Goal: Task Accomplishment & Management: Use online tool/utility

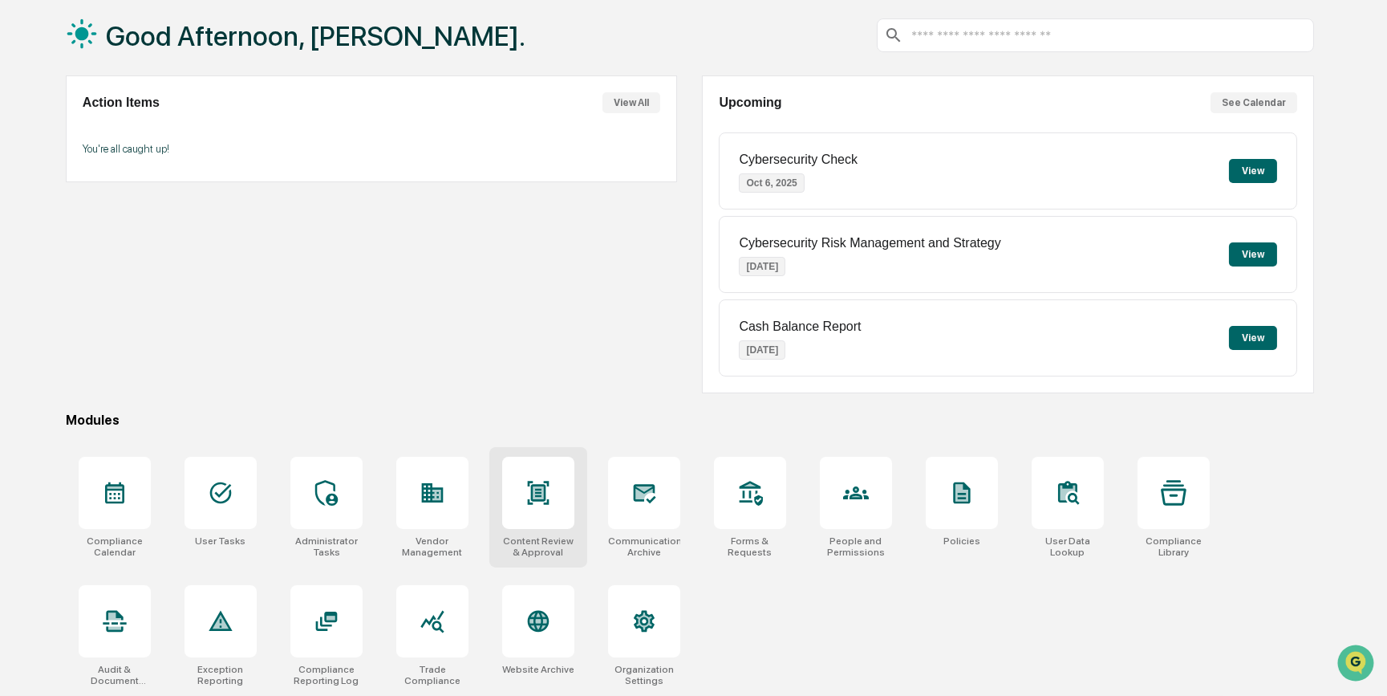
scroll to position [83, 0]
click at [432, 497] on icon at bounding box center [433, 492] width 22 height 19
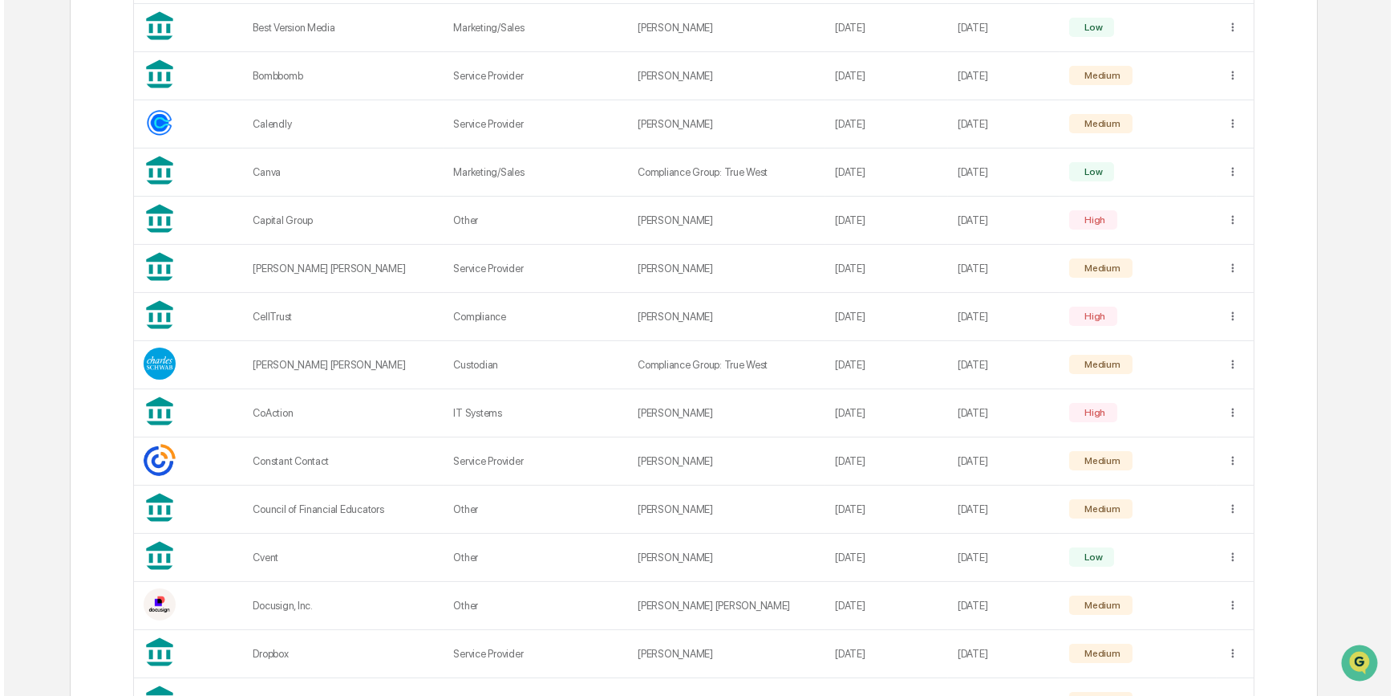
scroll to position [1020, 0]
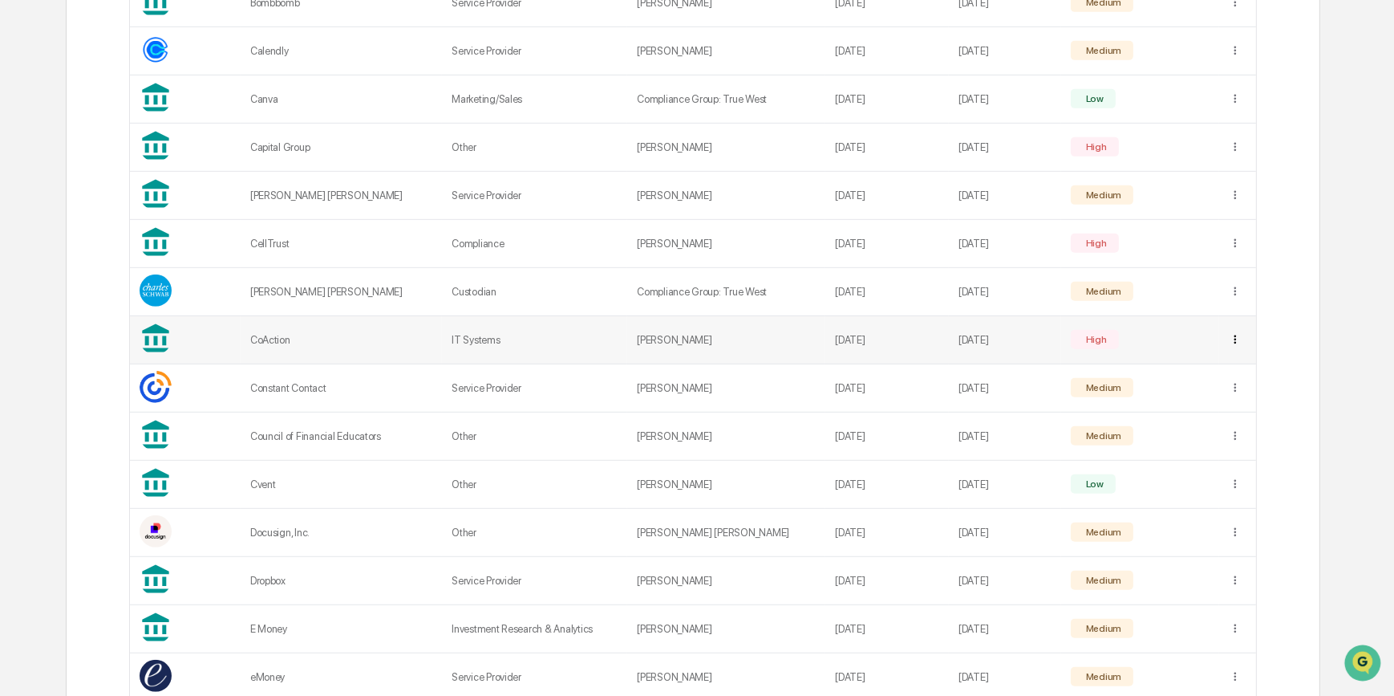
click at [1193, 394] on div "Sync to Child Organizations" at bounding box center [1232, 392] width 167 height 26
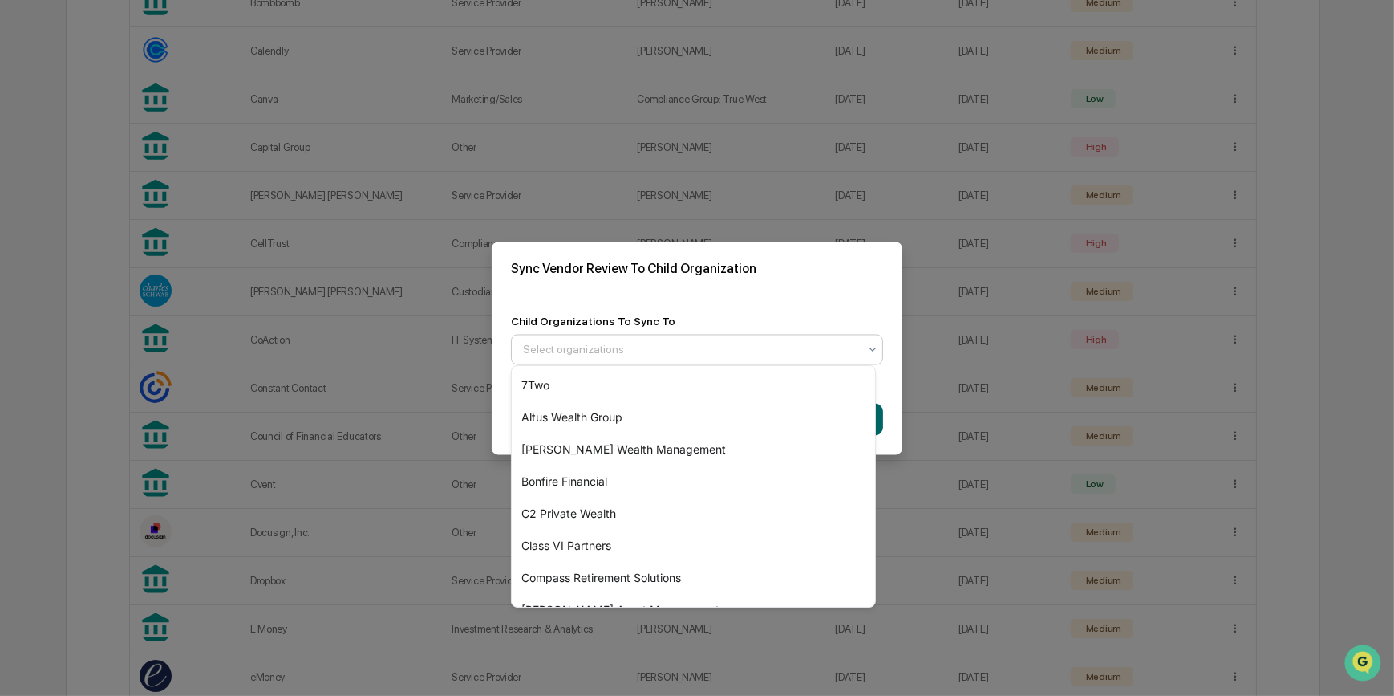
click at [712, 343] on div at bounding box center [690, 349] width 335 height 16
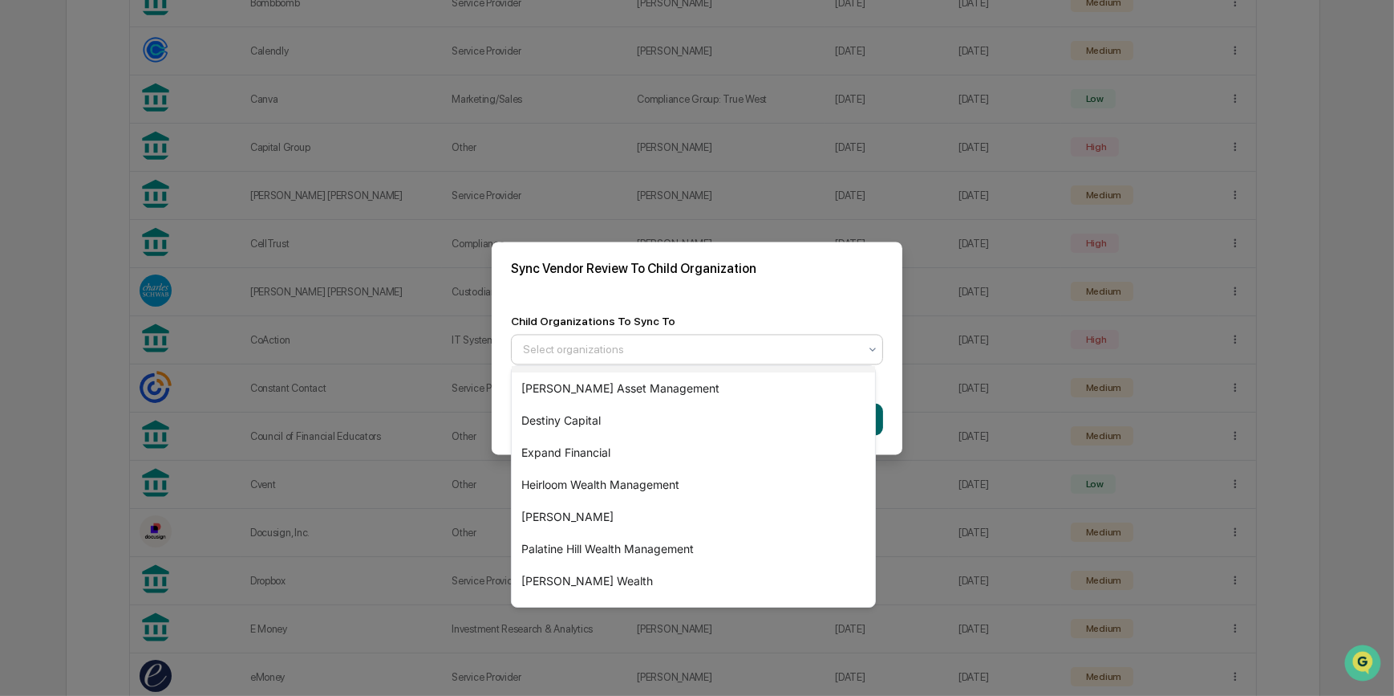
scroll to position [279, 0]
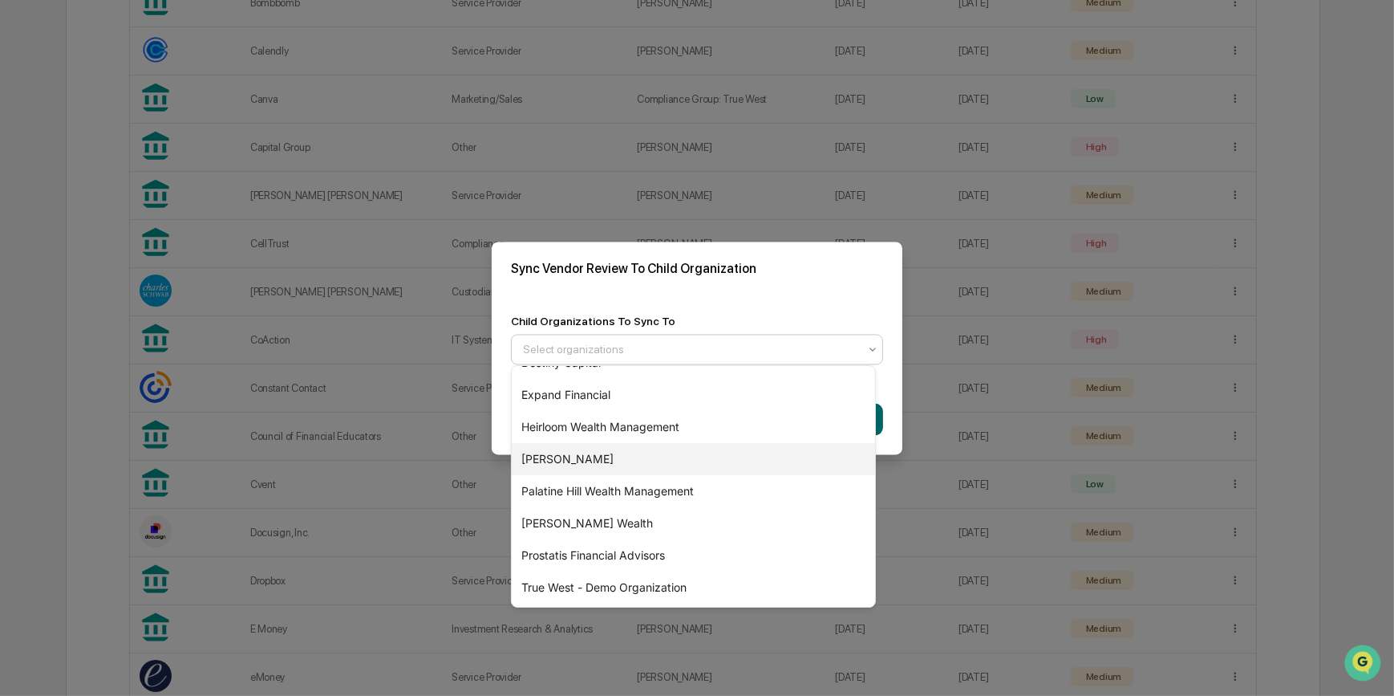
click at [558, 459] on div "[PERSON_NAME]" at bounding box center [693, 459] width 363 height 32
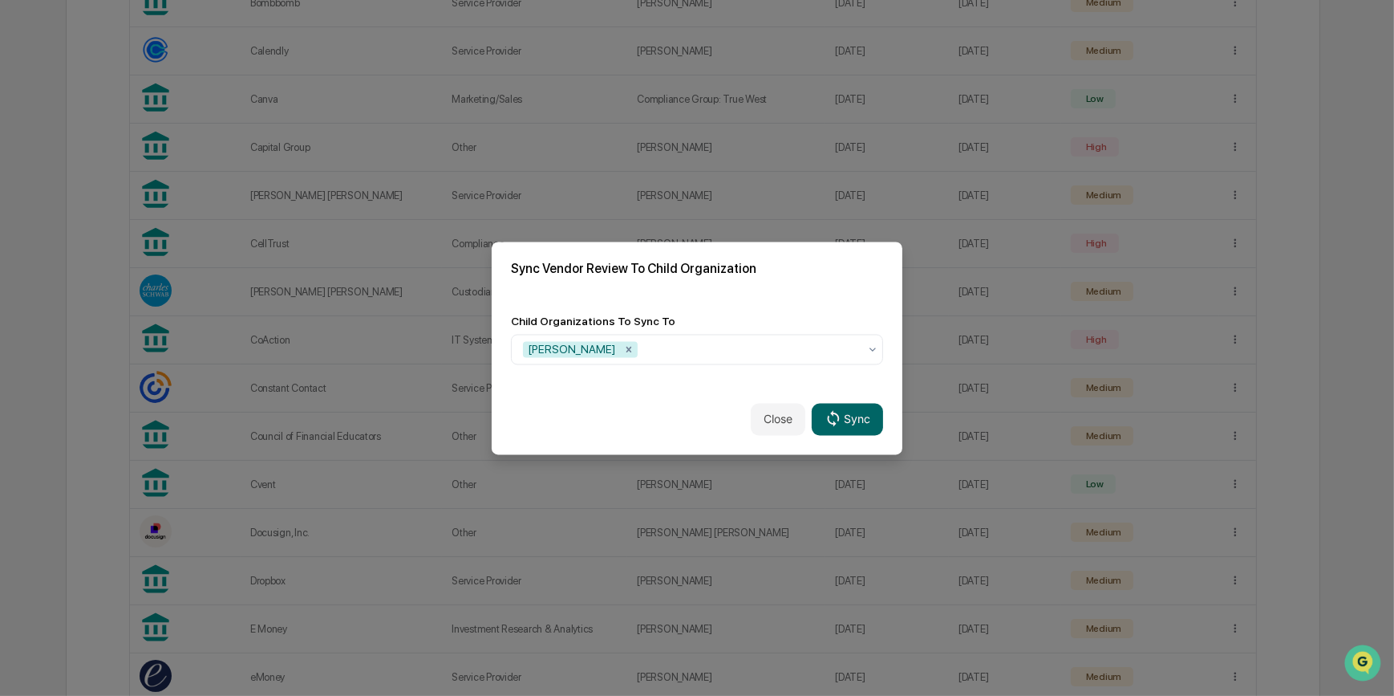
click at [739, 289] on div "Sync Vendor Review To Child Organization" at bounding box center [697, 268] width 411 height 54
click at [827, 420] on icon at bounding box center [833, 419] width 12 height 16
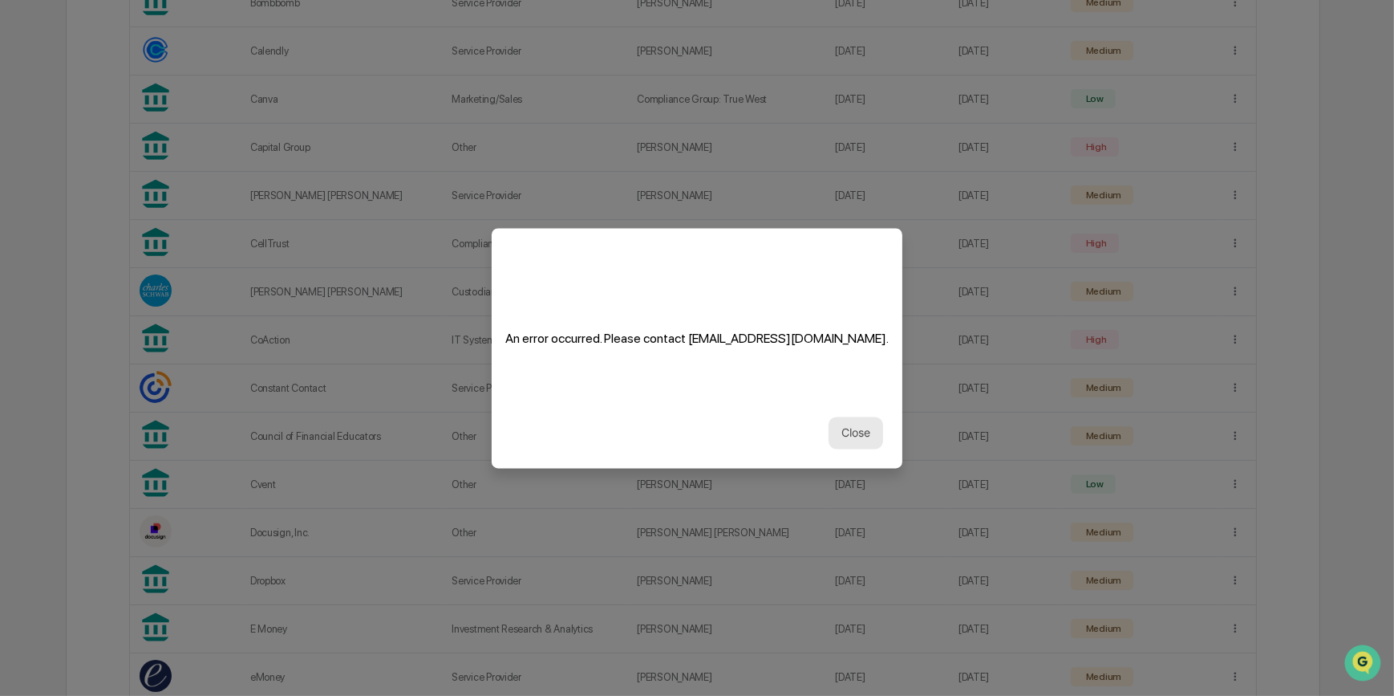
click at [866, 428] on button "Close" at bounding box center [856, 432] width 55 height 32
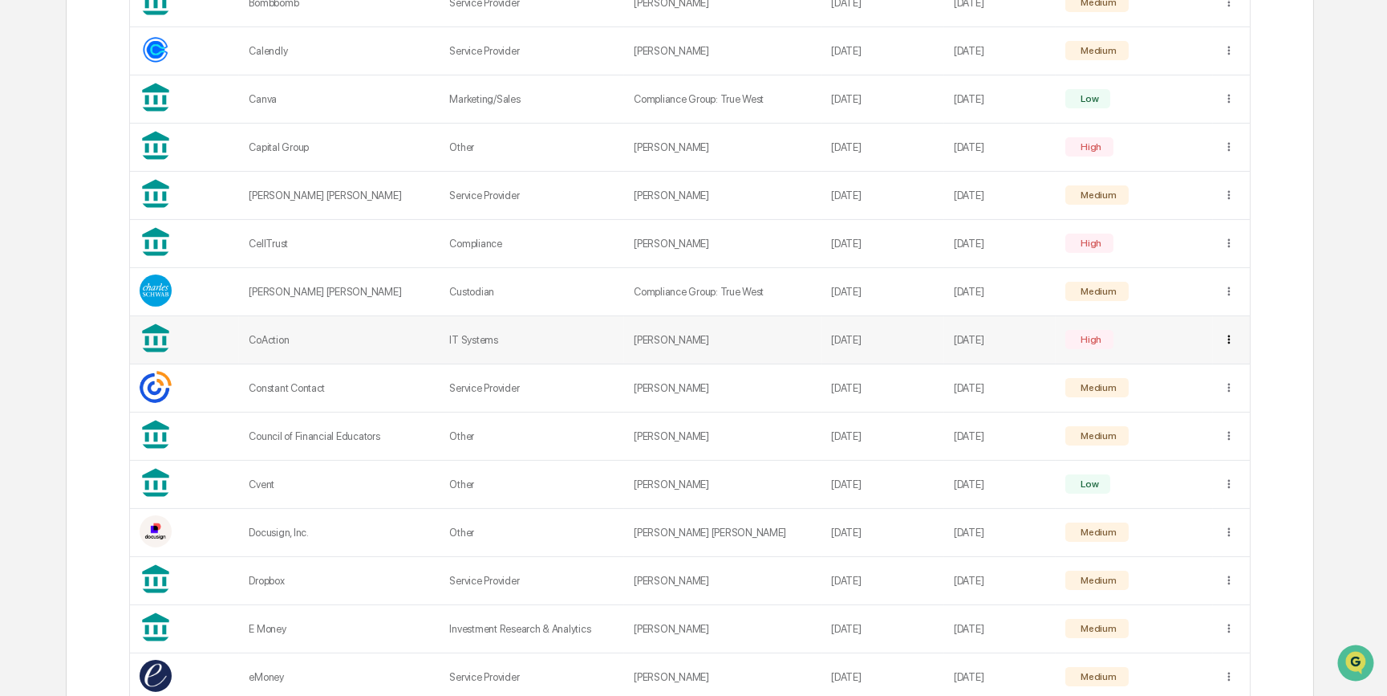
click at [1189, 396] on div "Sync to Child Organizations" at bounding box center [1232, 392] width 167 height 26
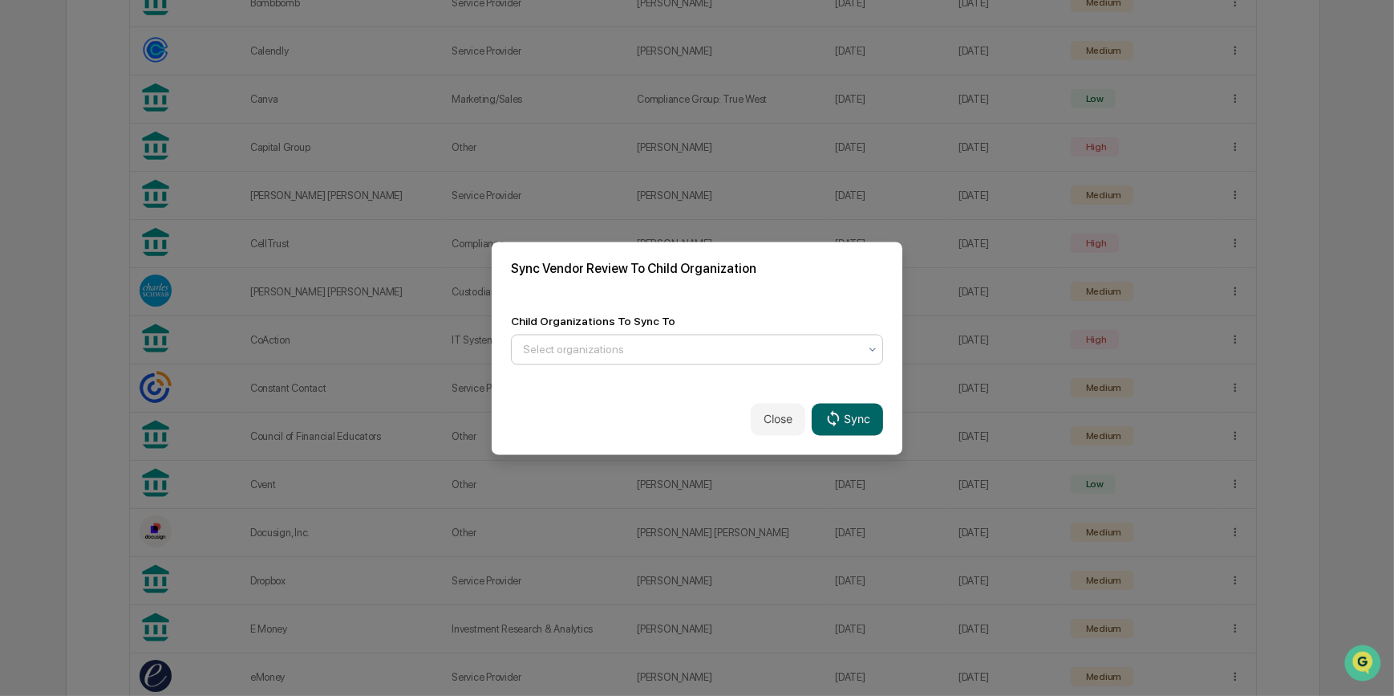
click at [838, 343] on div at bounding box center [690, 349] width 335 height 16
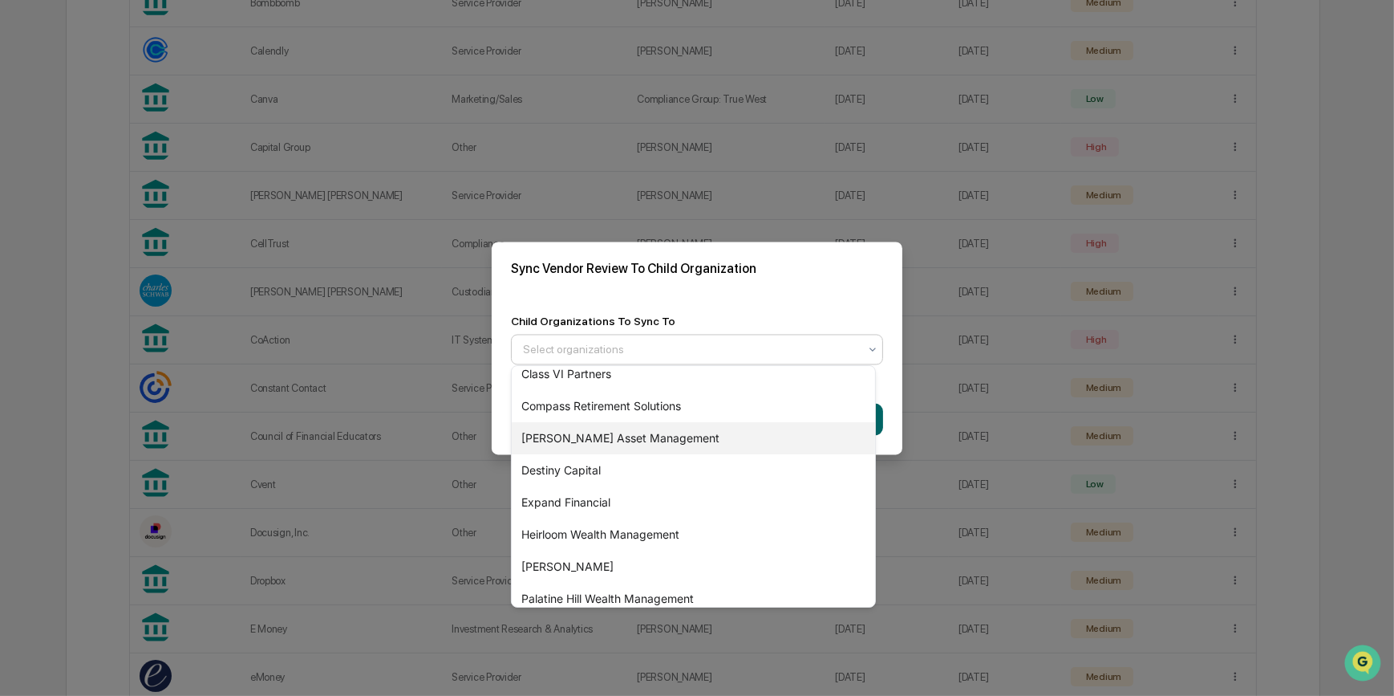
scroll to position [218, 0]
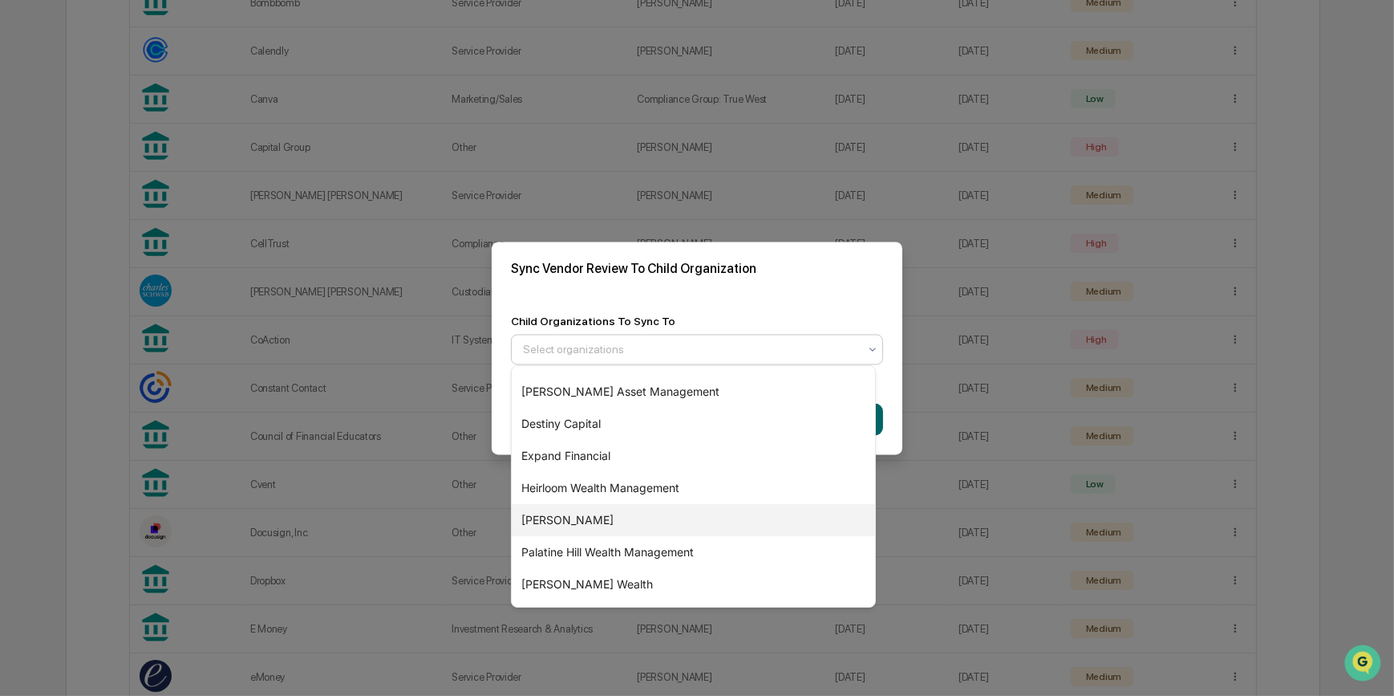
click at [541, 518] on div "[PERSON_NAME]" at bounding box center [693, 520] width 363 height 32
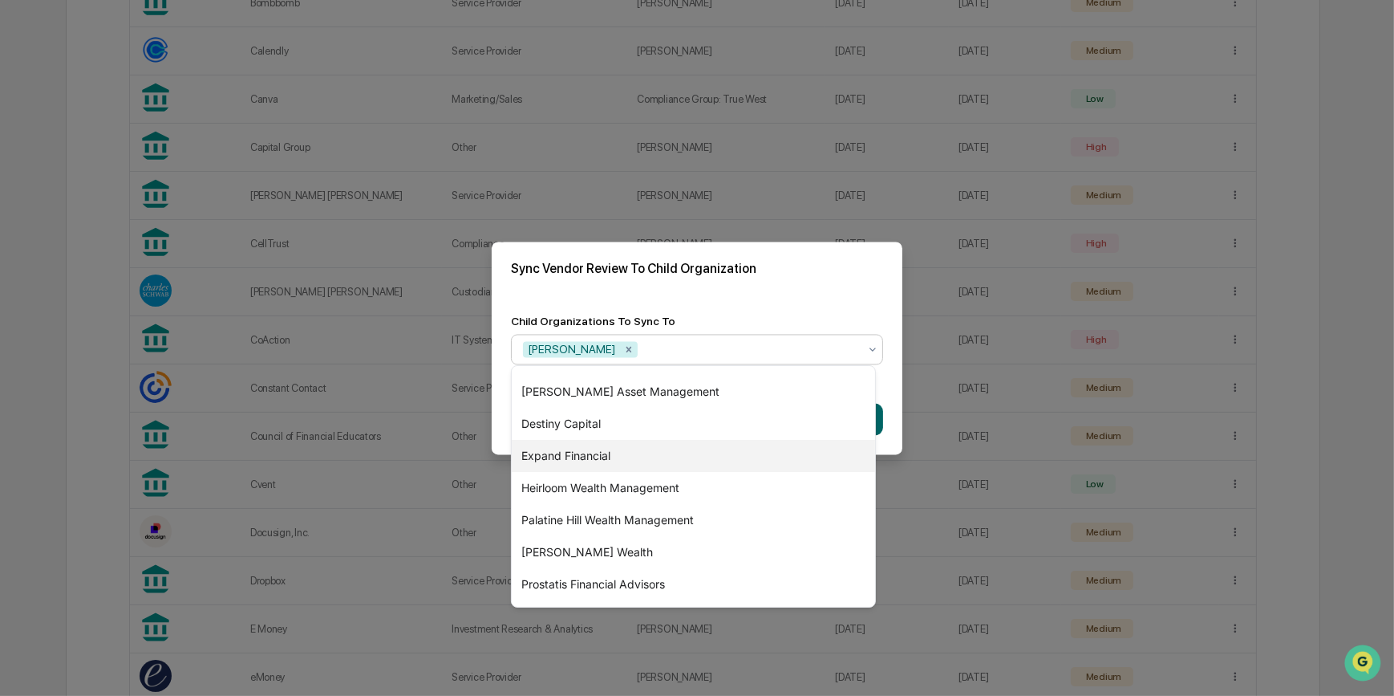
scroll to position [247, 0]
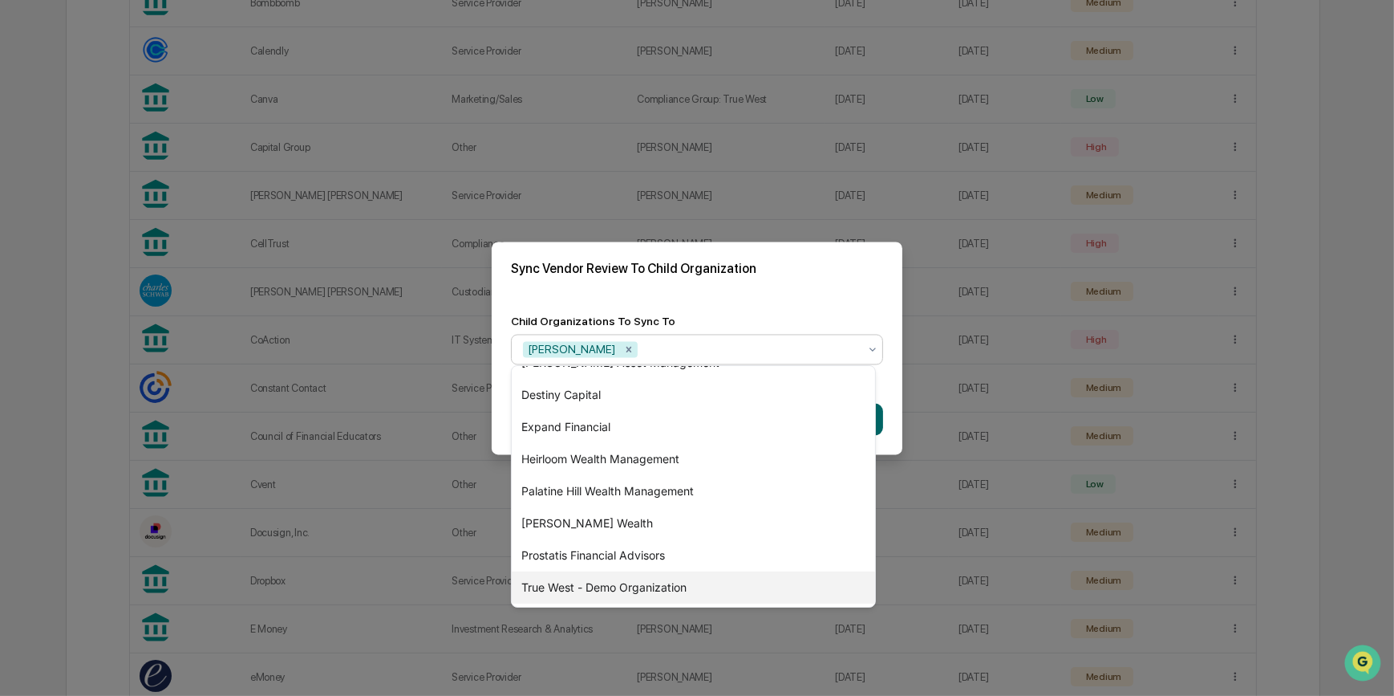
click at [634, 586] on div "True West - Demo Organization" at bounding box center [693, 587] width 363 height 32
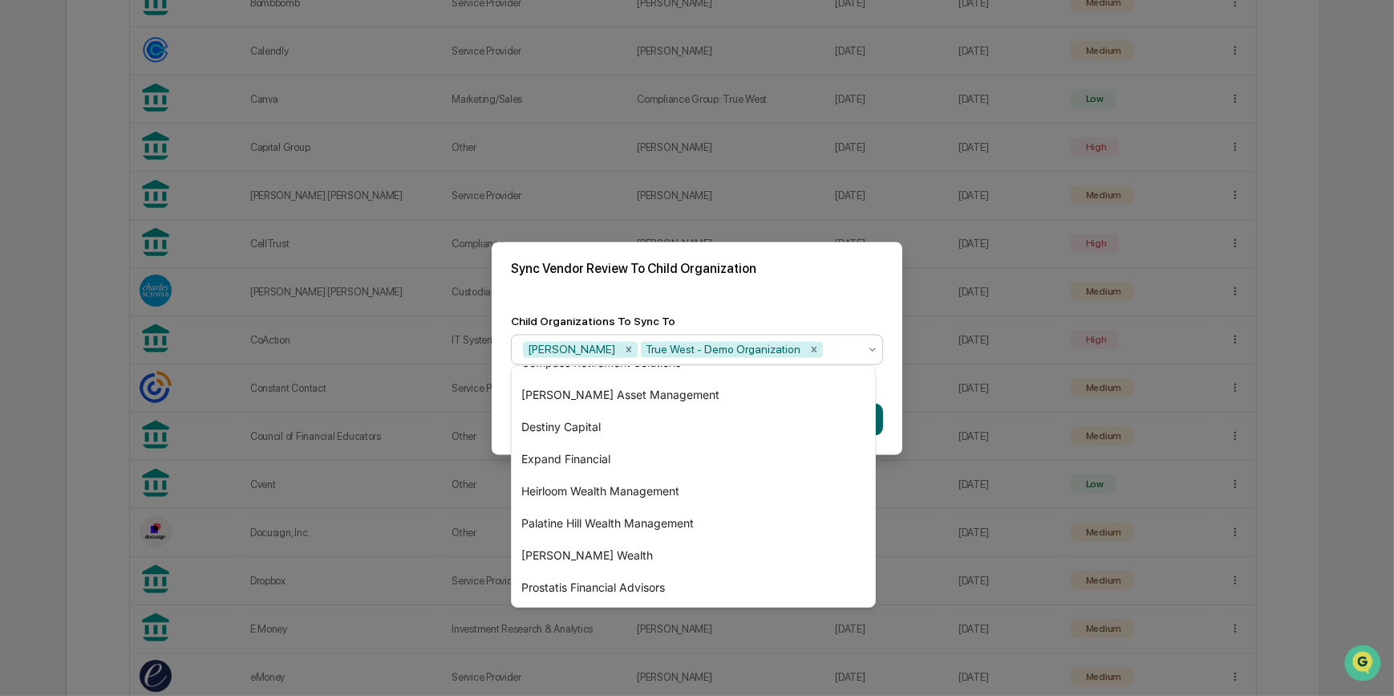
click at [831, 298] on div "Child Organizations To Sync To option True West - Demo Organization, selected. …" at bounding box center [697, 339] width 411 height 88
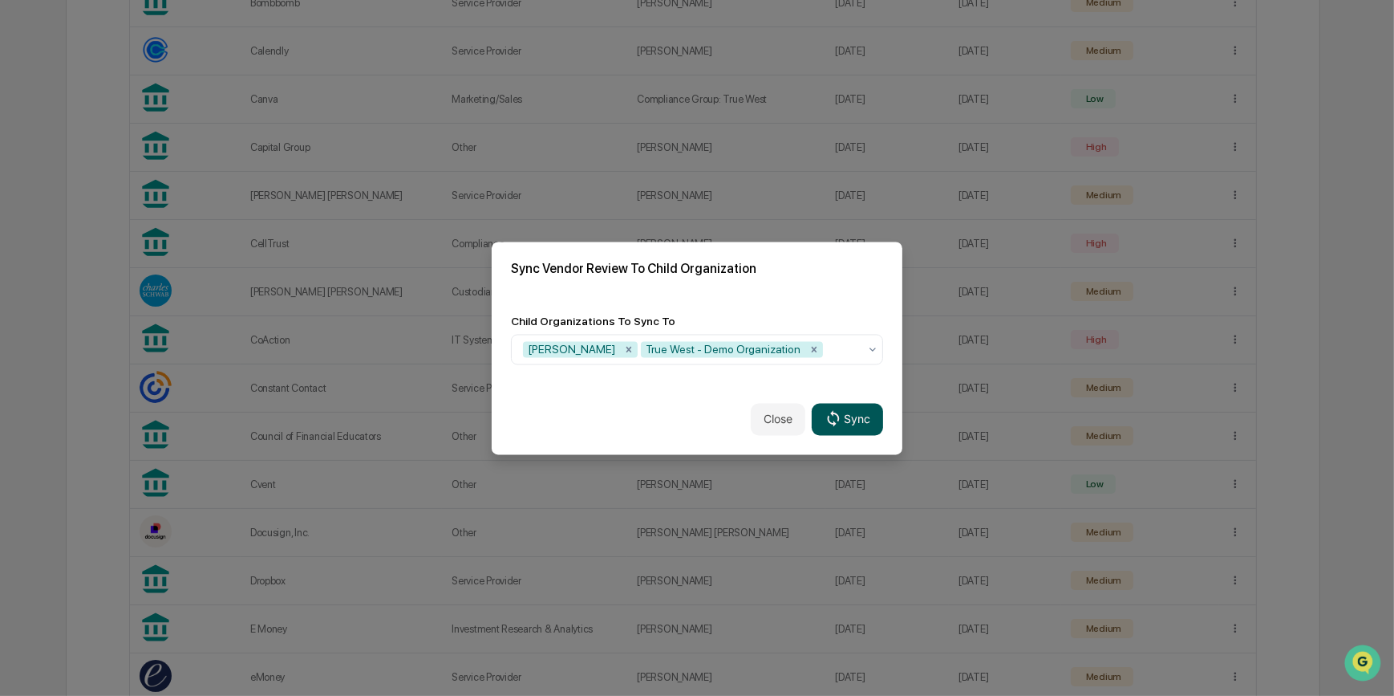
click at [843, 421] on button "Sync" at bounding box center [847, 419] width 71 height 32
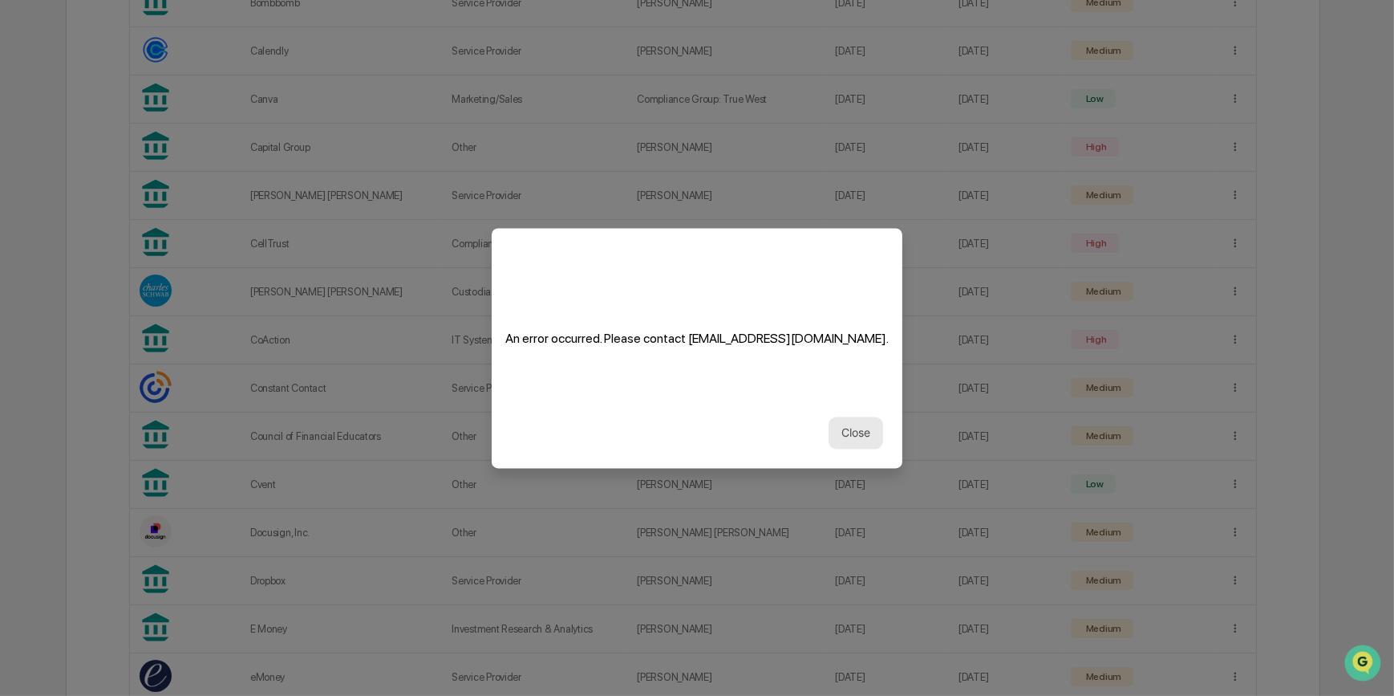
click at [834, 428] on button "Close" at bounding box center [856, 432] width 55 height 32
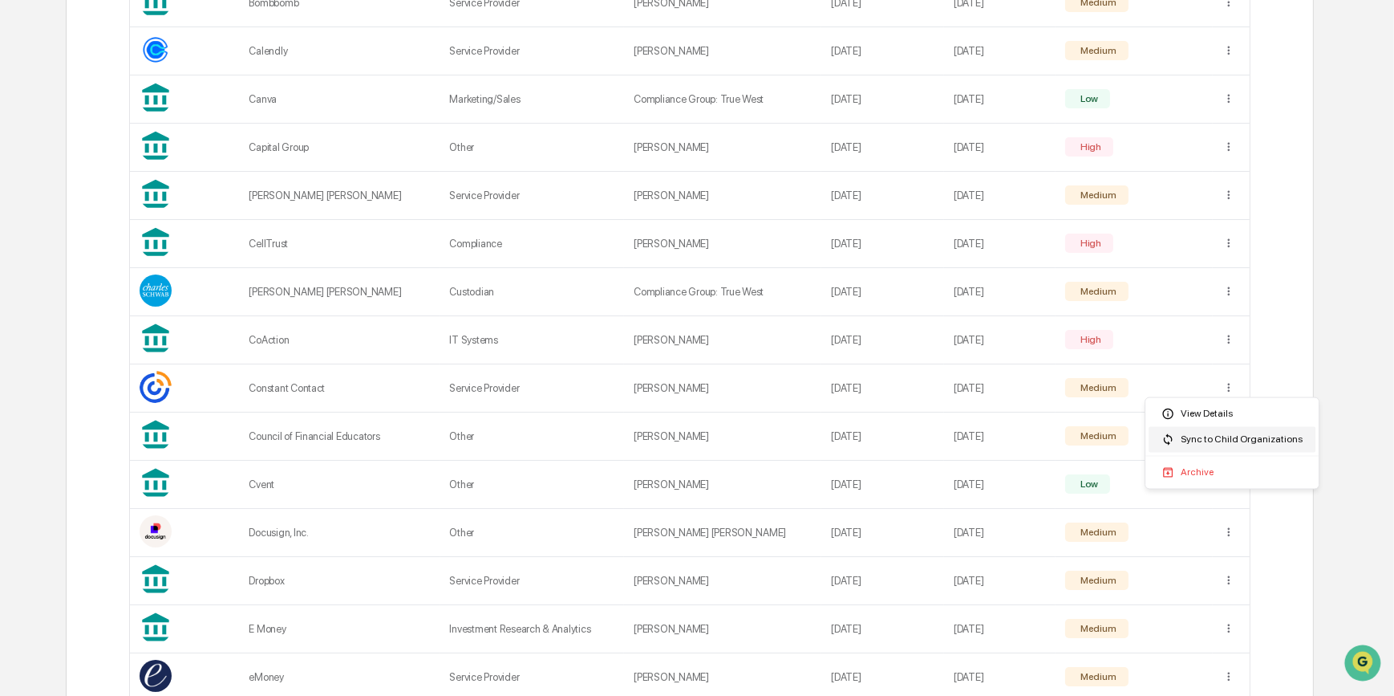
click at [1243, 440] on div "Sync to Child Organizations" at bounding box center [1232, 440] width 167 height 26
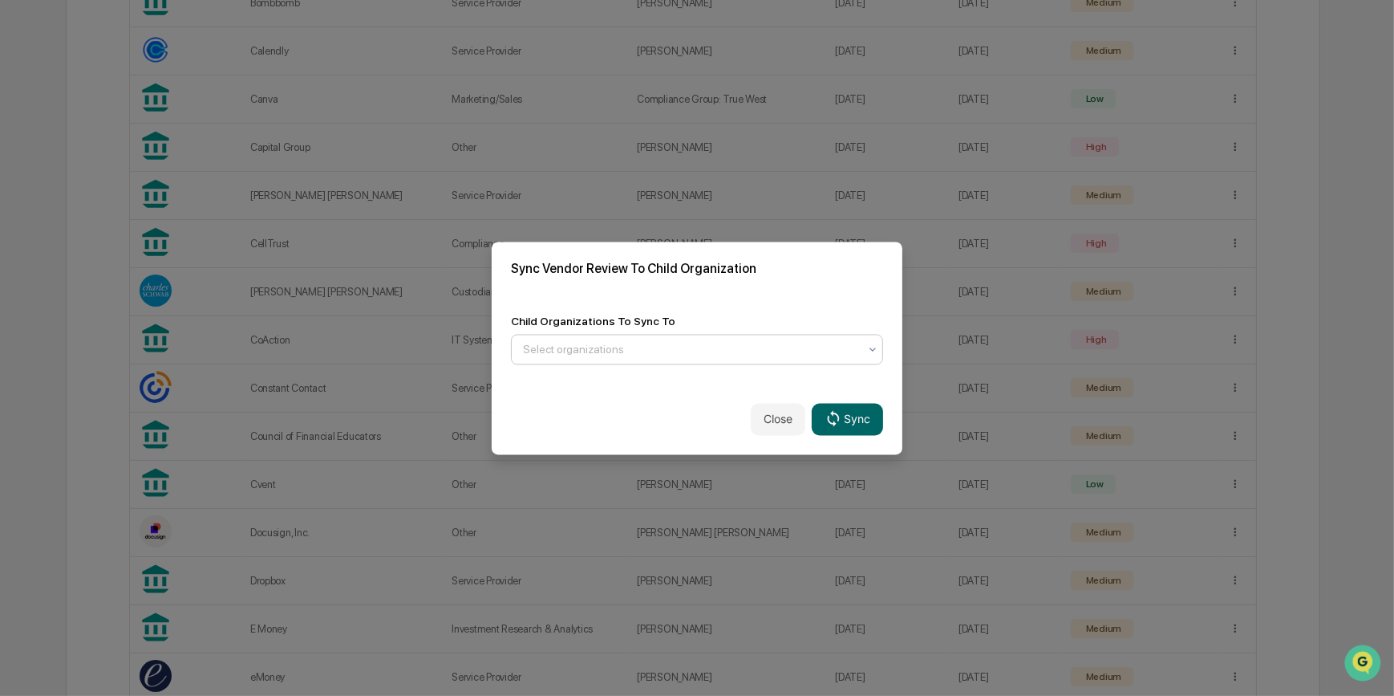
click at [601, 341] on div at bounding box center [690, 349] width 335 height 16
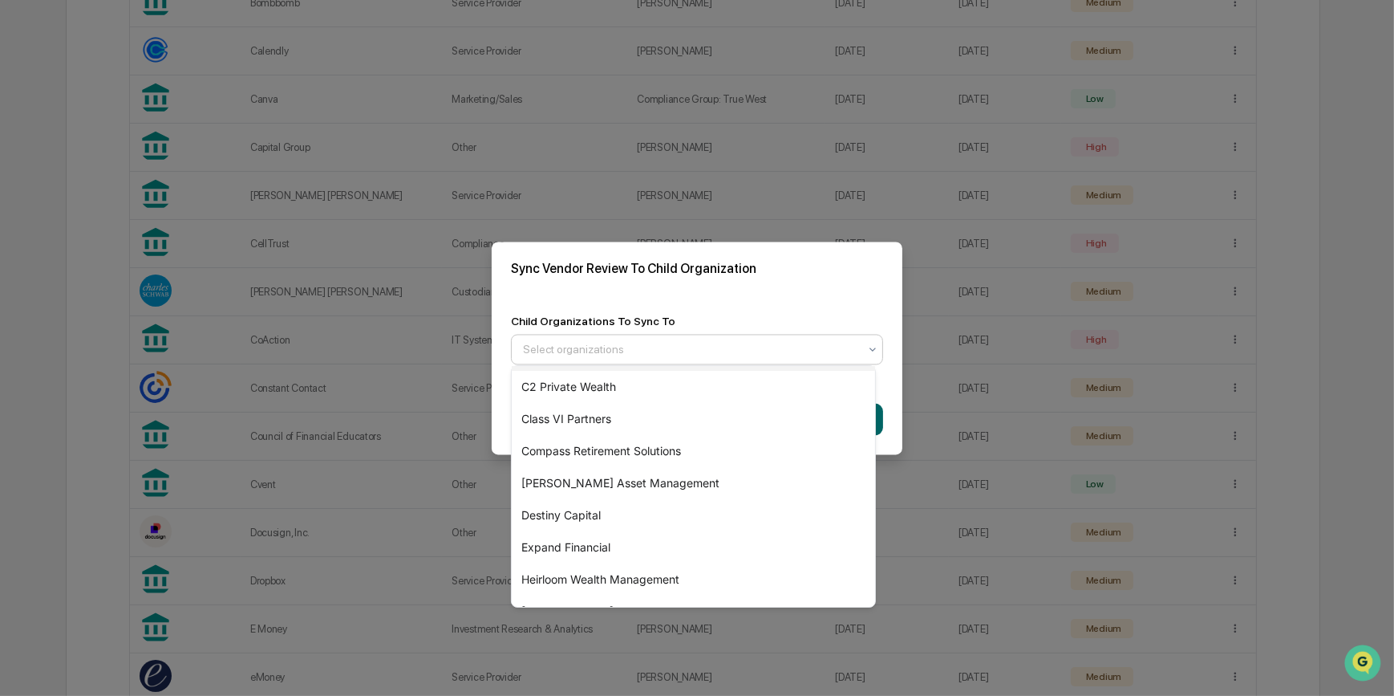
scroll to position [279, 0]
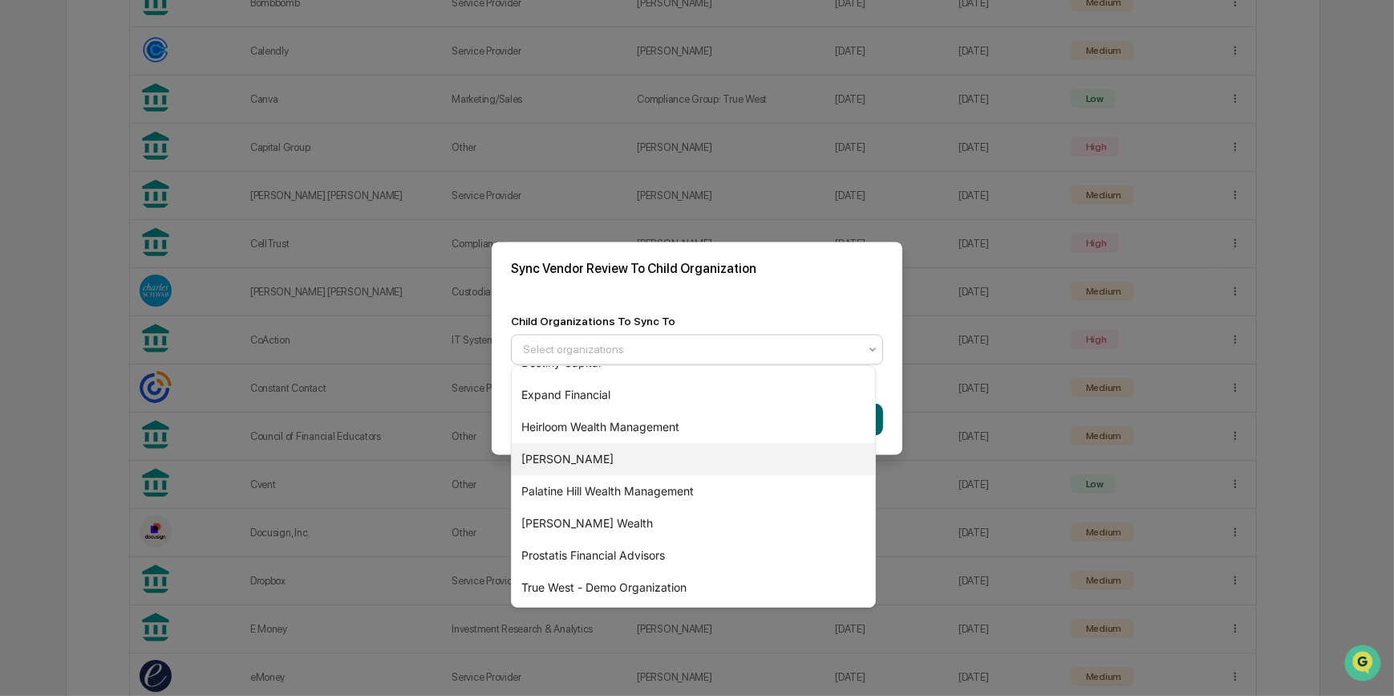
click at [558, 457] on div "[PERSON_NAME]" at bounding box center [693, 459] width 363 height 32
click at [761, 261] on h2 "Sync Vendor Review To Child Organization" at bounding box center [697, 268] width 372 height 15
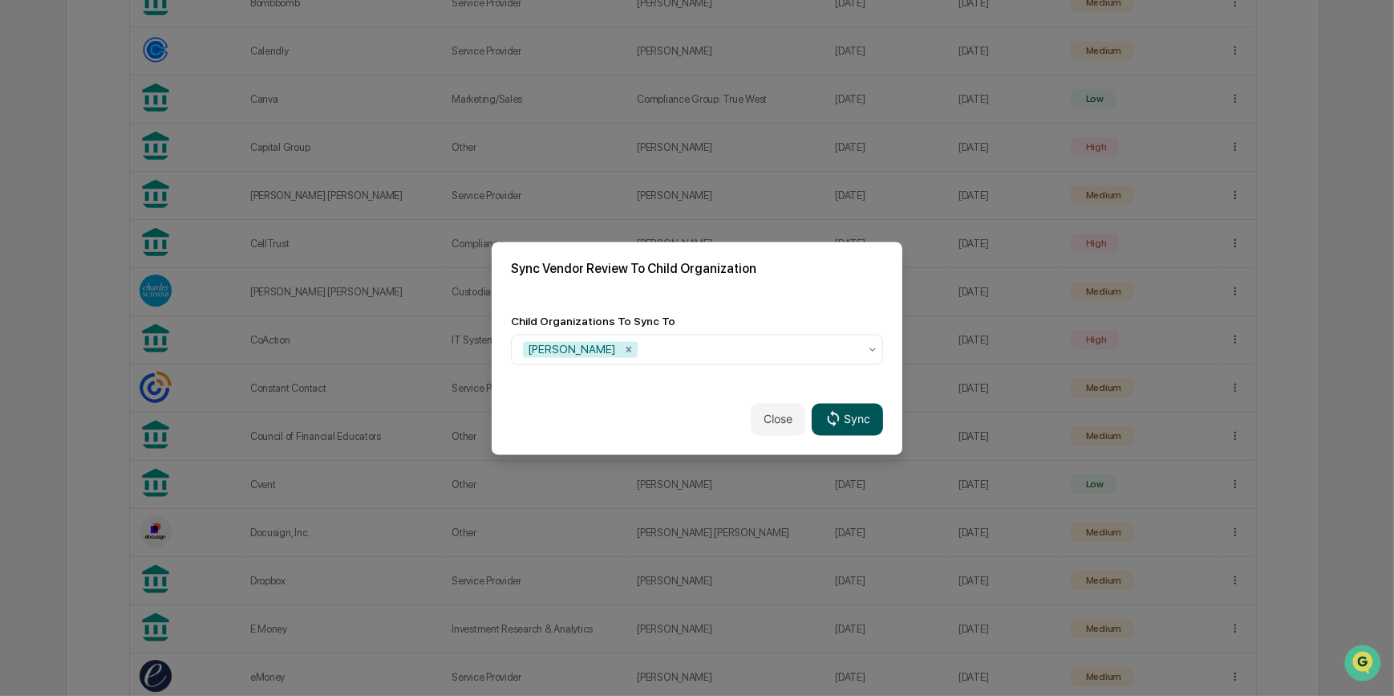
click at [842, 416] on button "Sync" at bounding box center [847, 419] width 71 height 32
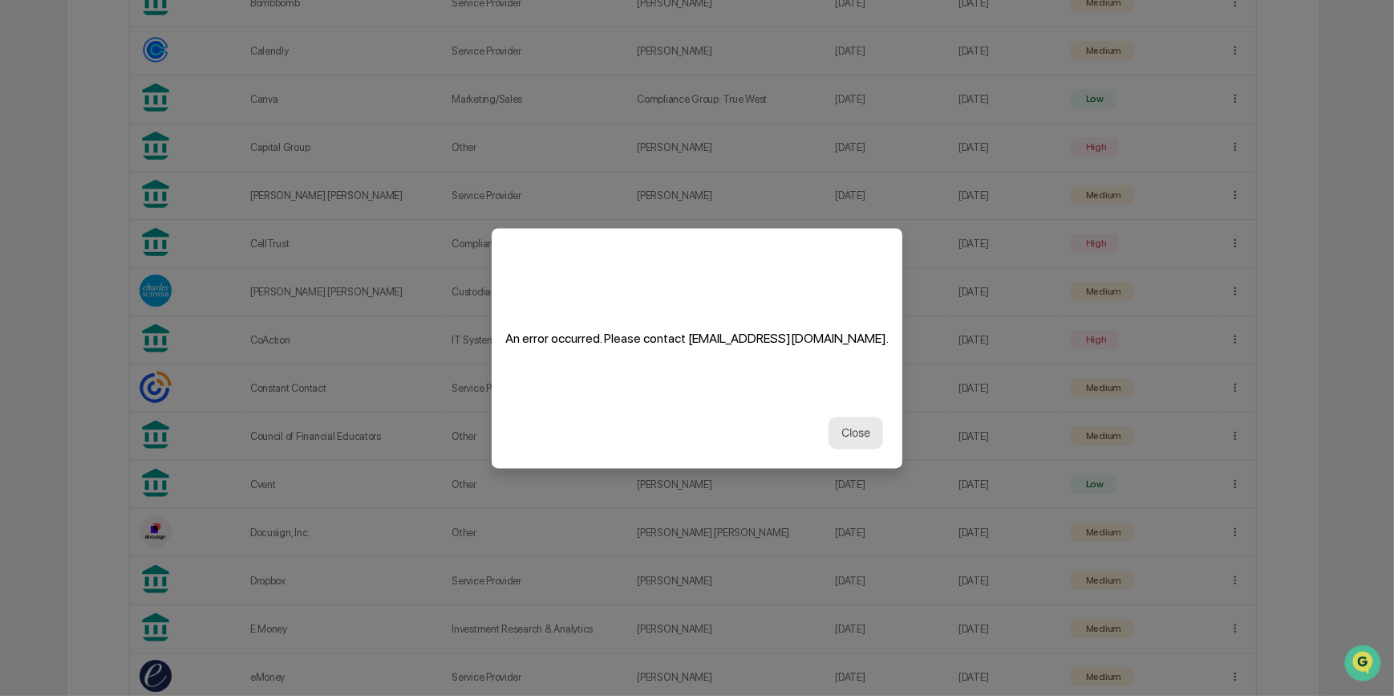
click at [851, 426] on button "Close" at bounding box center [856, 432] width 55 height 32
